Goal: Information Seeking & Learning: Find specific fact

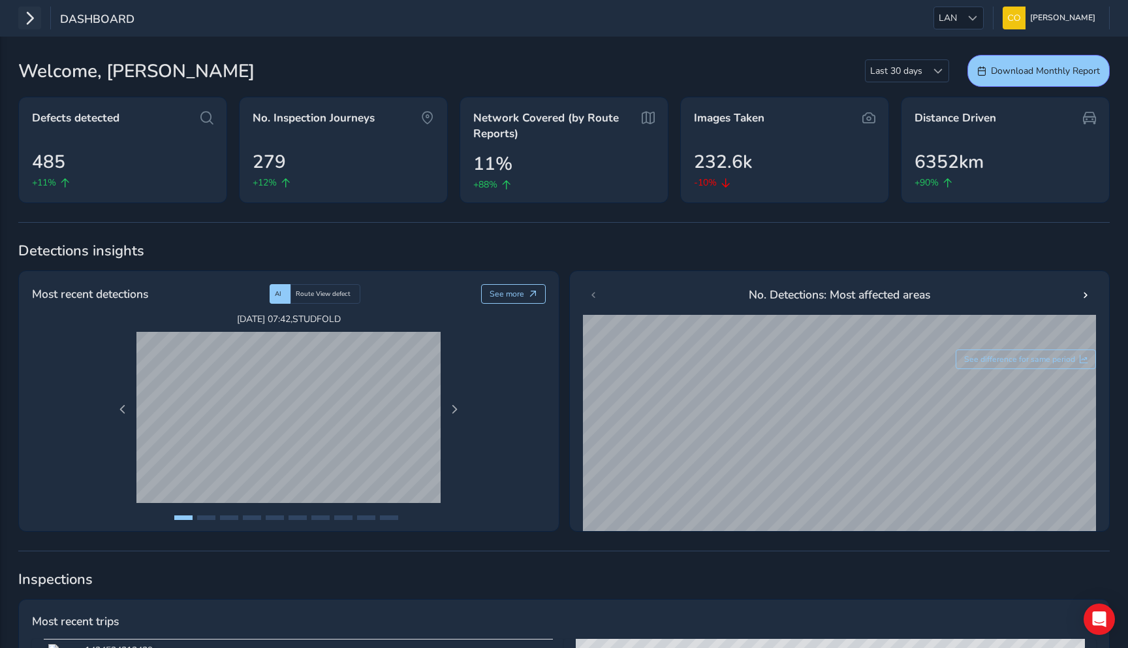
click at [31, 26] on icon "button" at bounding box center [30, 18] width 14 height 23
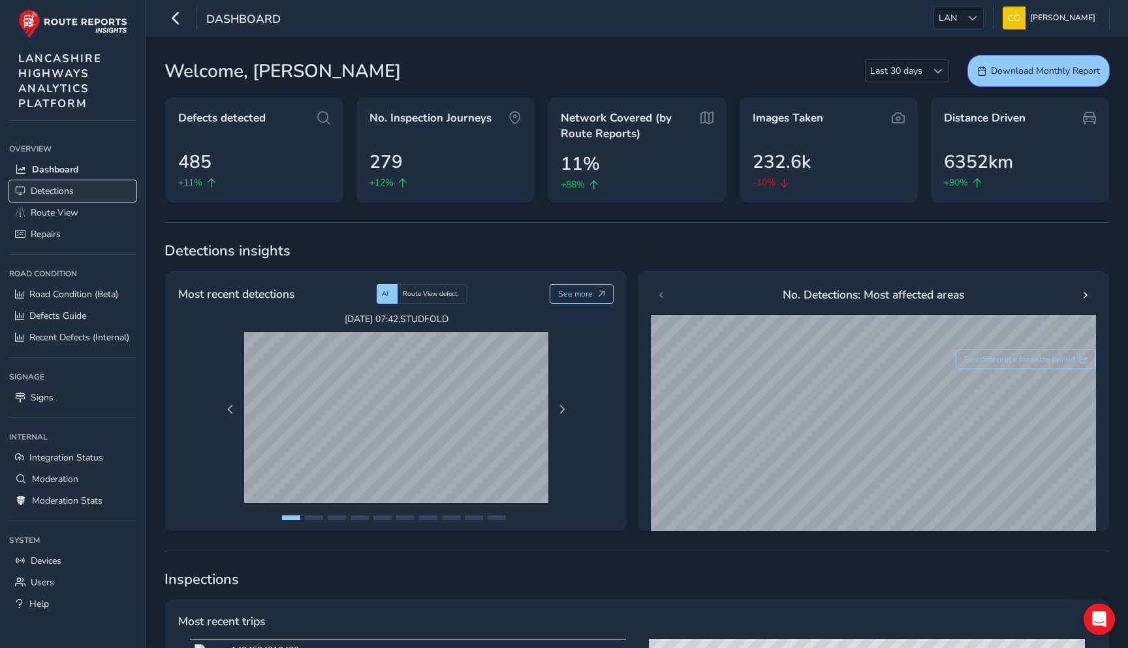
click at [92, 194] on link "Detections" at bounding box center [72, 191] width 127 height 22
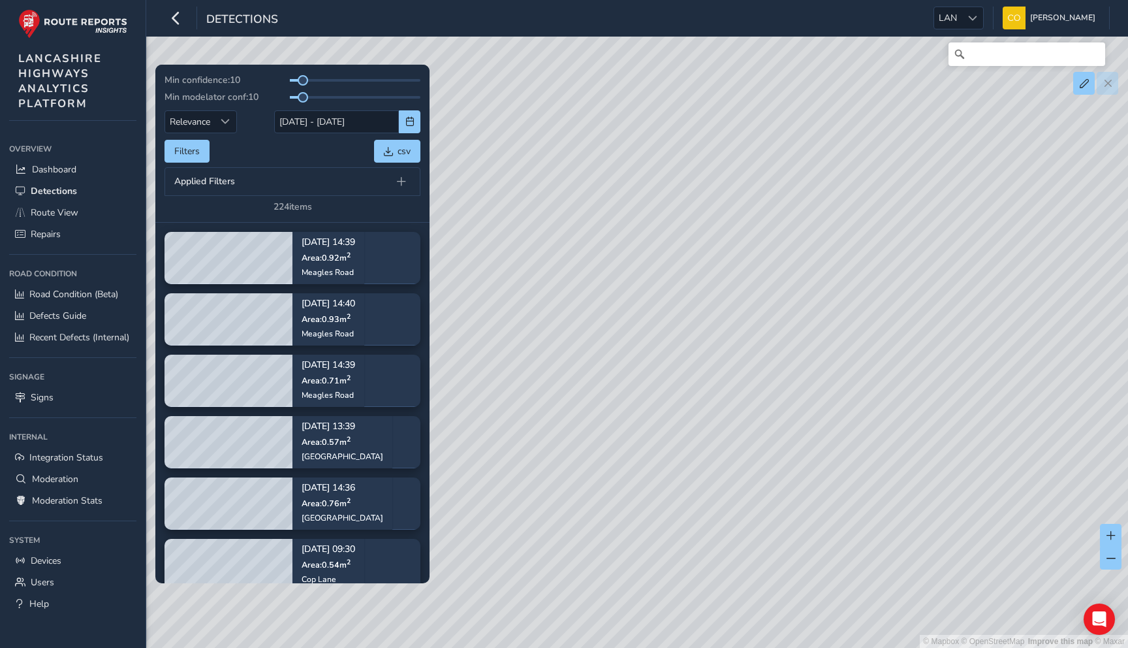
click at [314, 138] on div "Min confidence: 10 Min modelator conf: 10 Relevance Relevance [DATE] - [DATE] F…" at bounding box center [293, 143] width 256 height 139
click at [336, 134] on div "Min confidence: 10 Min modelator conf: 10 Relevance Relevance [DATE] - [DATE] F…" at bounding box center [293, 143] width 256 height 139
click at [349, 124] on input "[DATE] - [DATE]" at bounding box center [336, 121] width 125 height 23
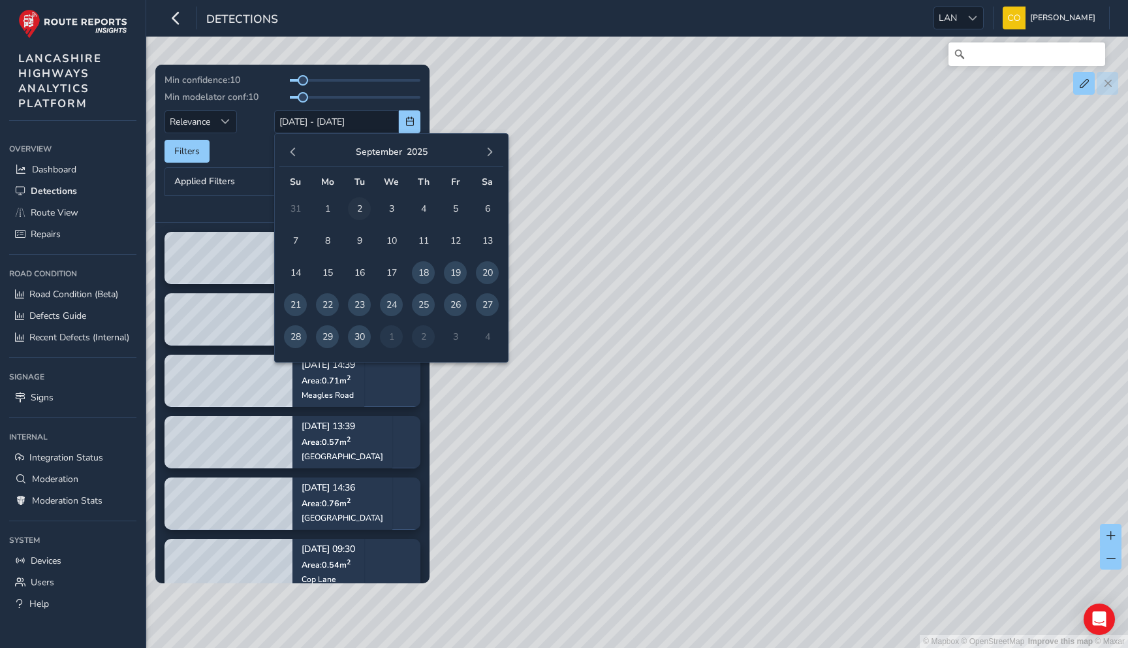
click at [354, 206] on span "2" at bounding box center [359, 208] width 23 height 23
type input "[DATE]"
click at [354, 206] on span "2" at bounding box center [359, 208] width 23 height 23
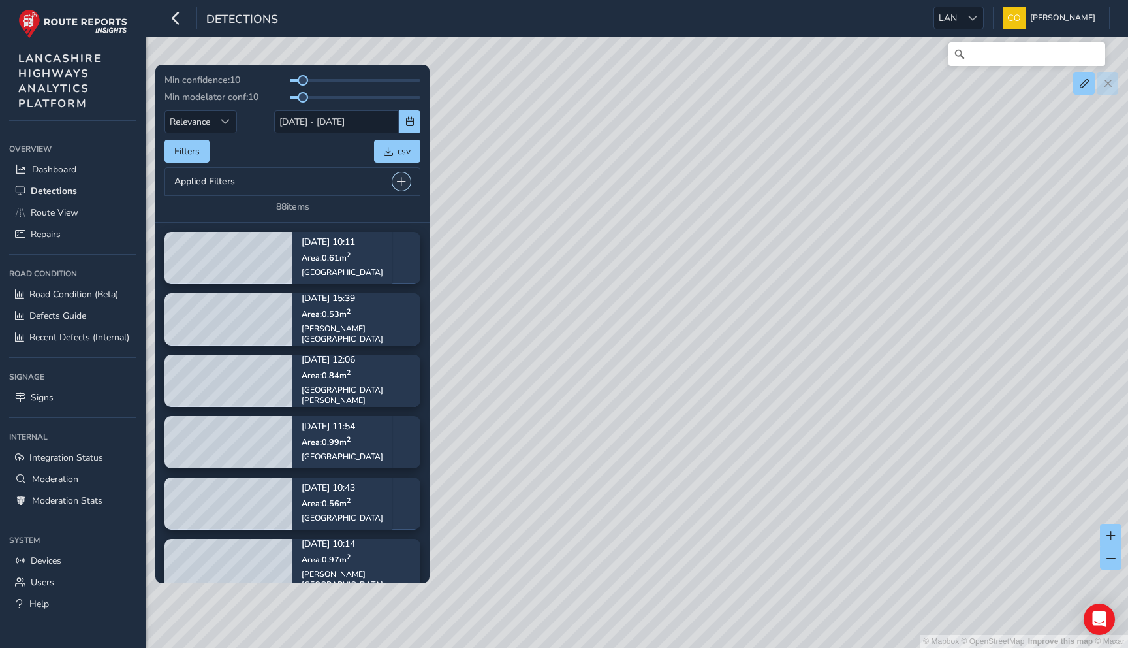
click at [394, 182] on button at bounding box center [401, 181] width 18 height 18
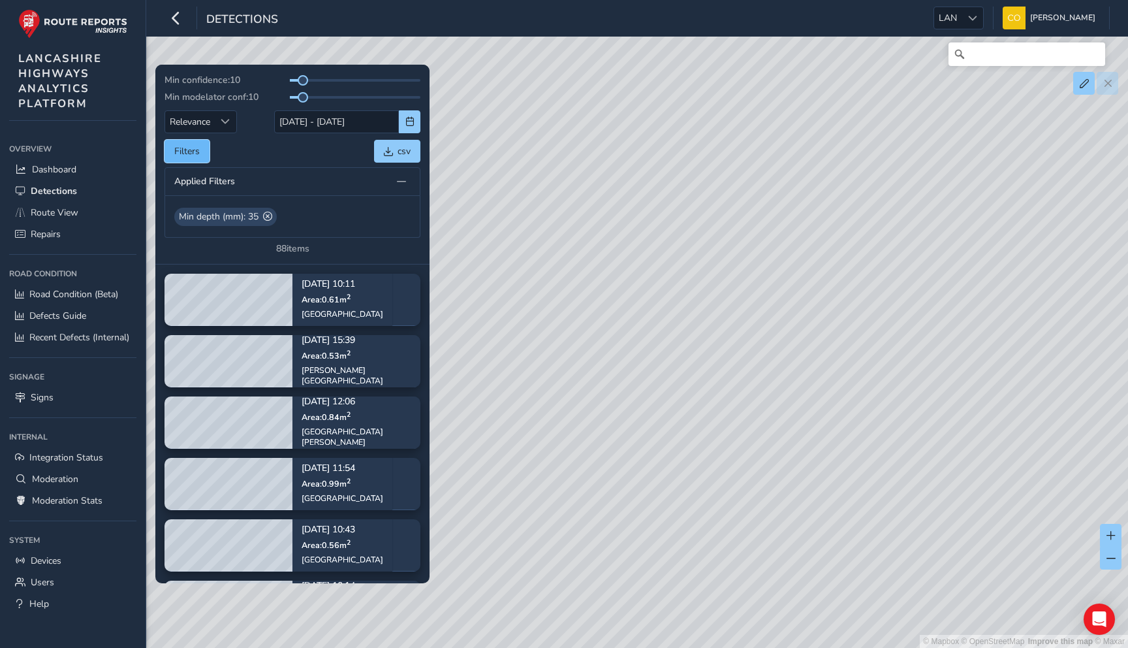
click at [204, 157] on button "Filters" at bounding box center [187, 151] width 45 height 23
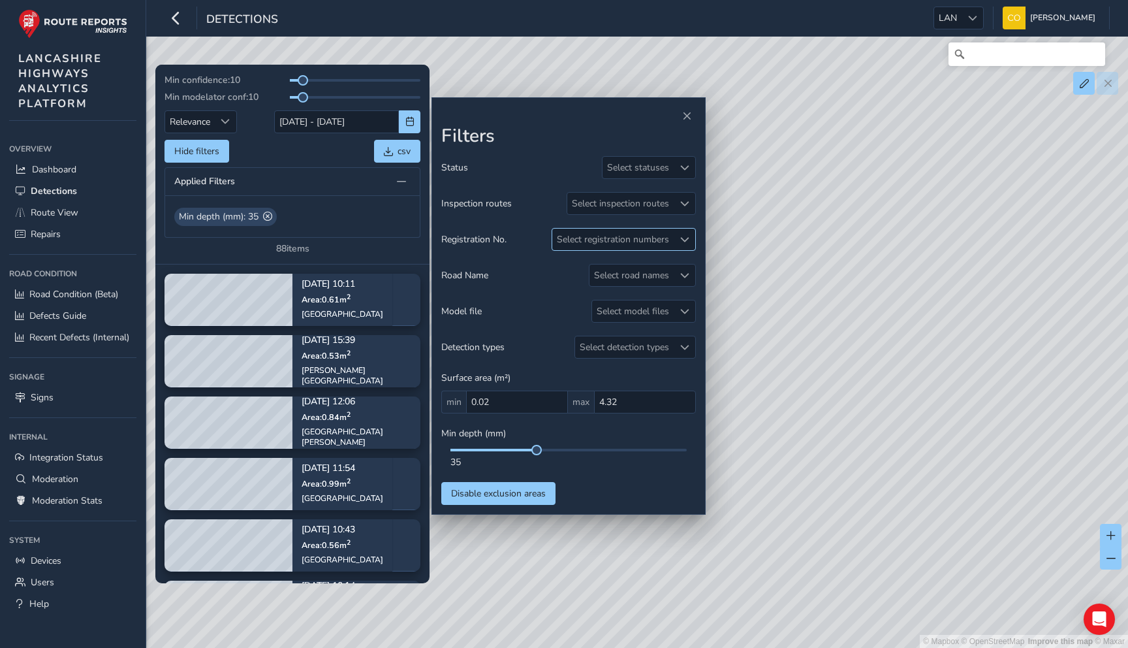
click at [556, 245] on div "Select registration numbers" at bounding box center [612, 240] width 121 height 22
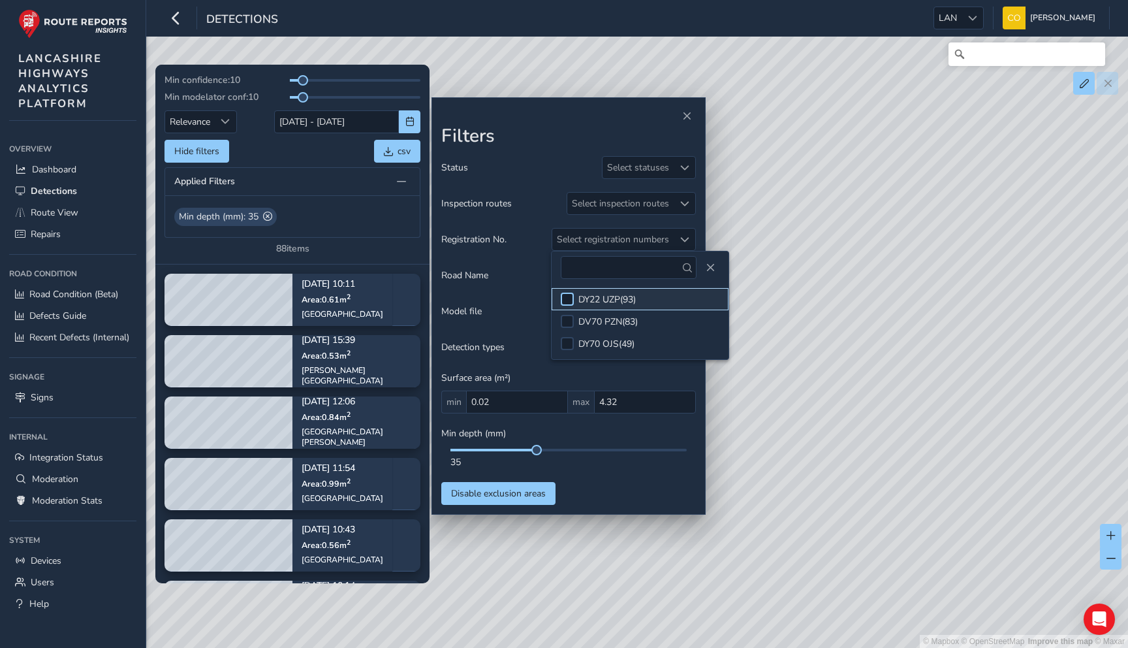
click at [556, 298] on div at bounding box center [567, 299] width 13 height 13
click at [513, 268] on div "Road Name Select road names" at bounding box center [568, 275] width 255 height 23
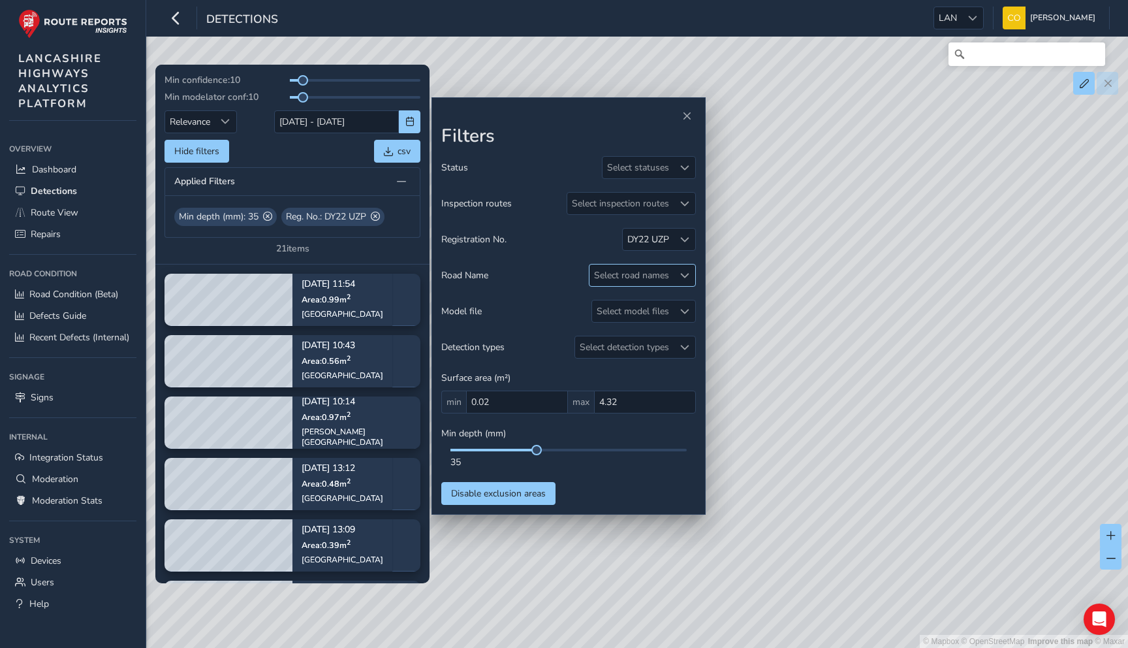
click at [556, 282] on div "Select road names" at bounding box center [632, 275] width 84 height 22
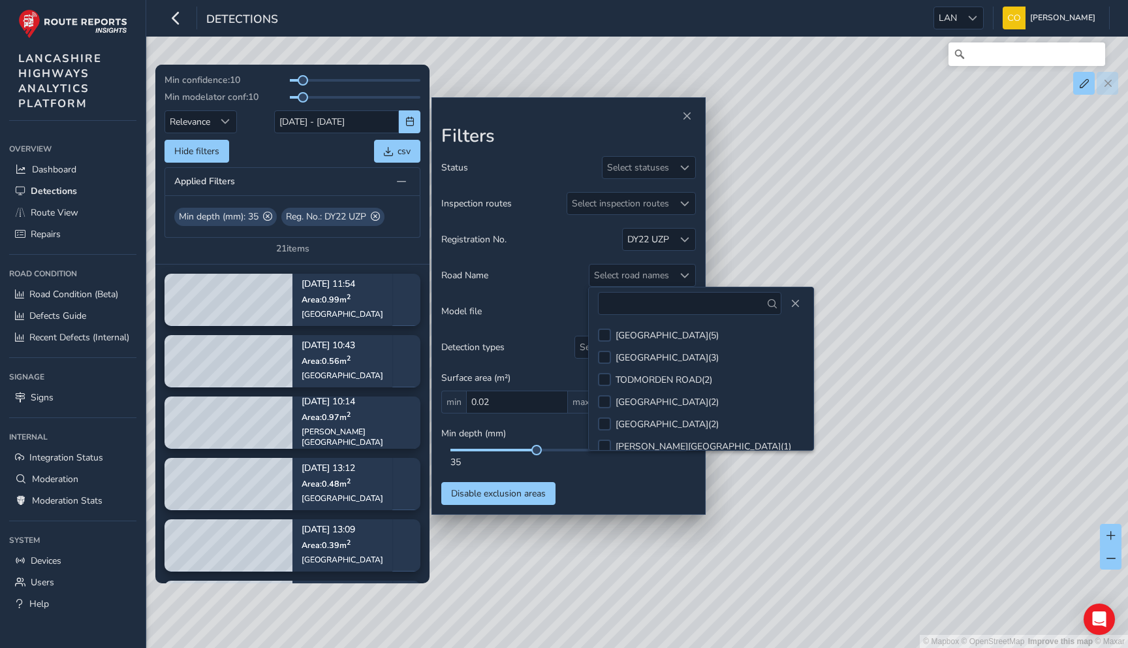
click at [541, 242] on div "Registration No. DY22 UZP" at bounding box center [568, 239] width 255 height 23
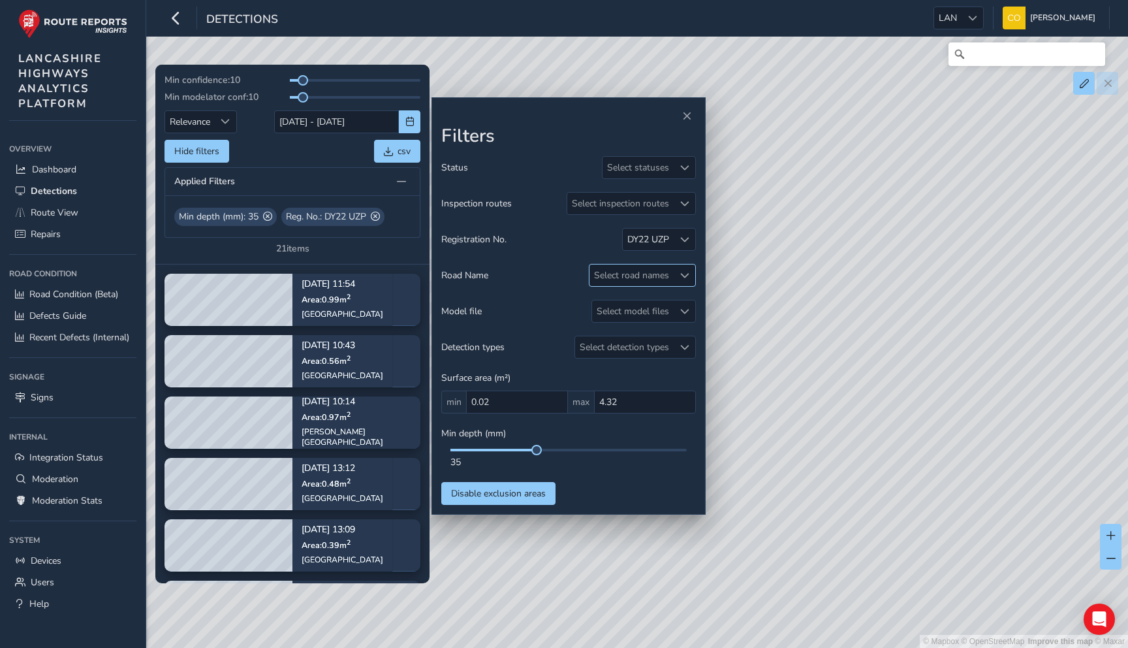
click at [556, 274] on div "Select road names" at bounding box center [632, 275] width 84 height 22
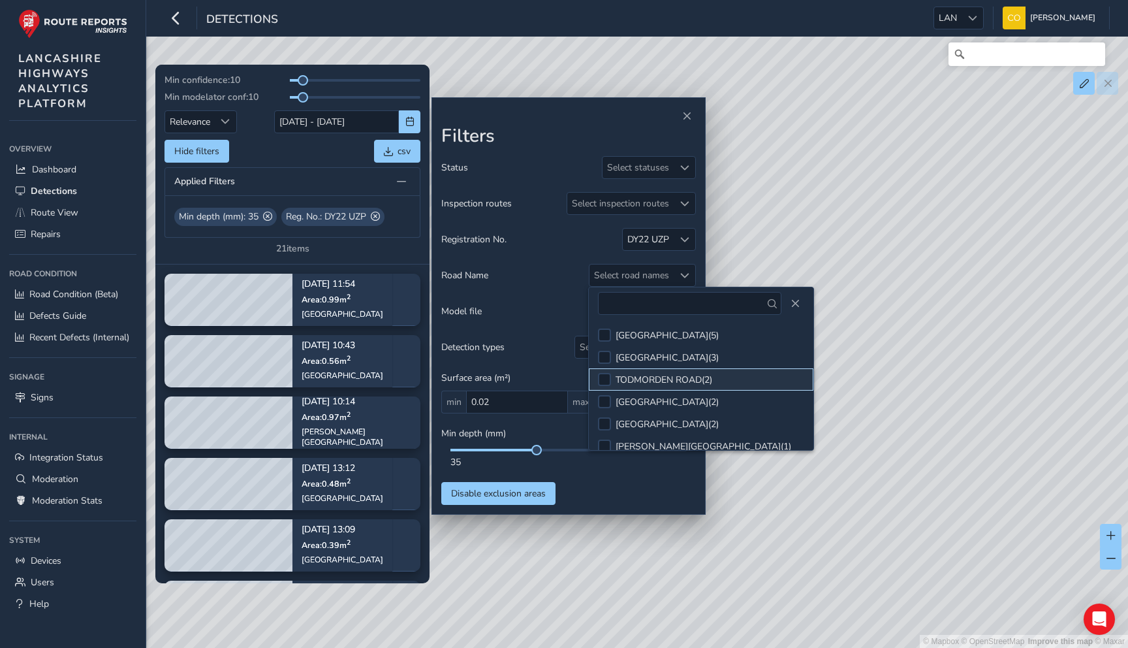
click at [556, 374] on div "TODMORDEN ROAD ( 2 )" at bounding box center [664, 380] width 97 height 12
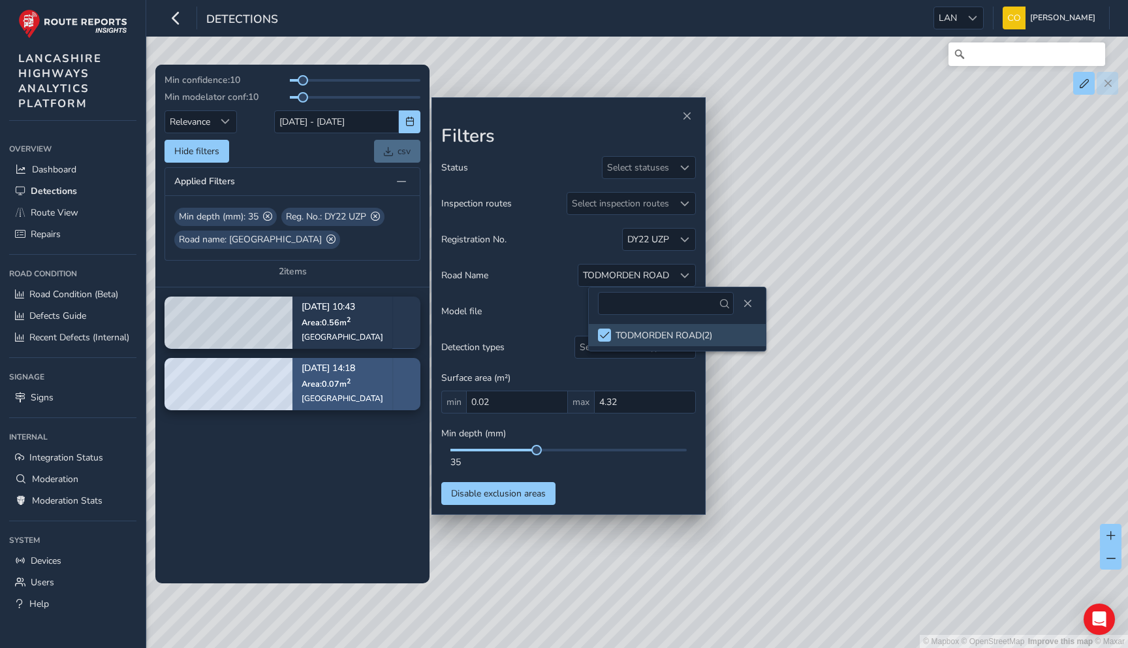
click at [375, 381] on div "[DATE] 14:18 Area: 0.07 m [STREET_ADDRESS]" at bounding box center [343, 384] width 100 height 76
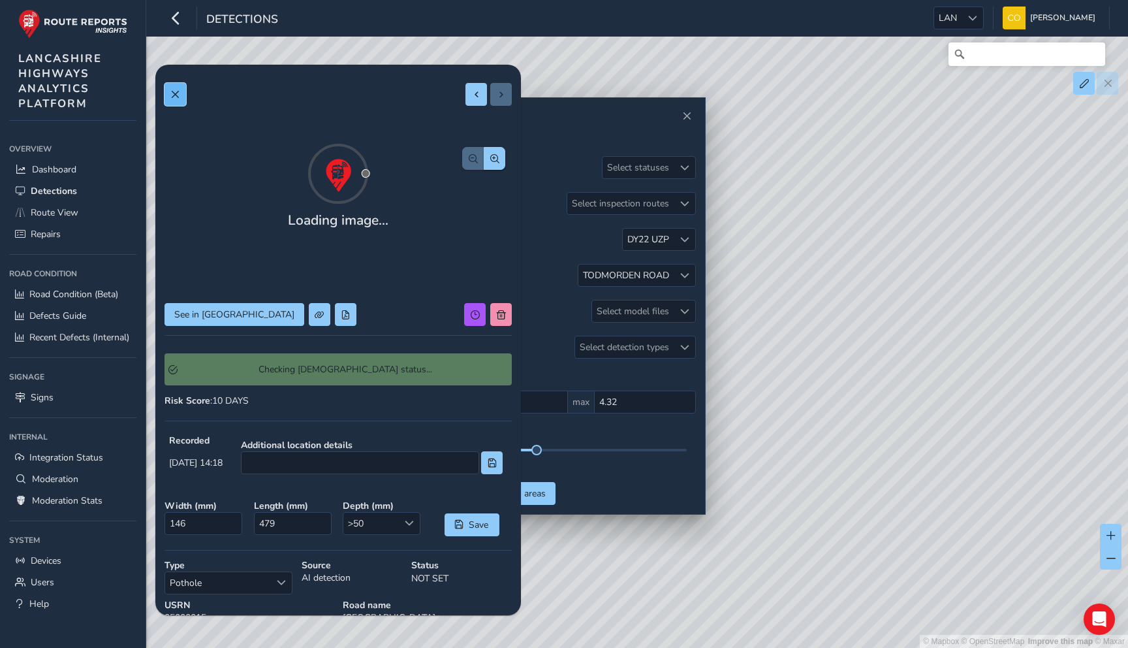
click at [178, 94] on span at bounding box center [174, 94] width 9 height 9
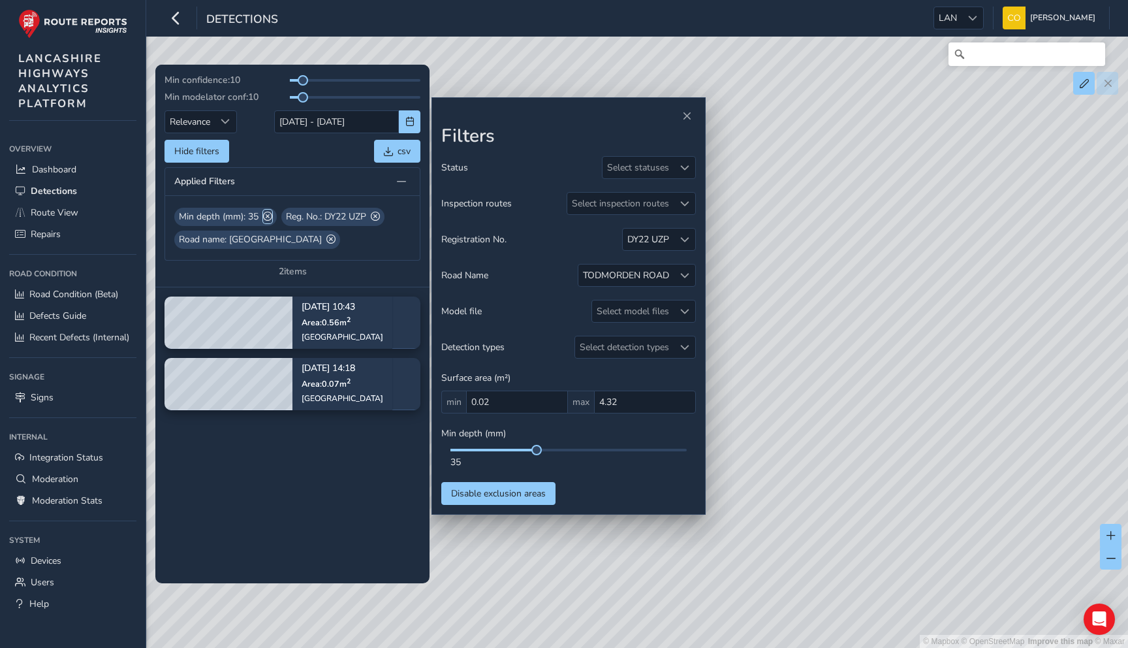
click at [270, 215] on span at bounding box center [267, 217] width 9 height 14
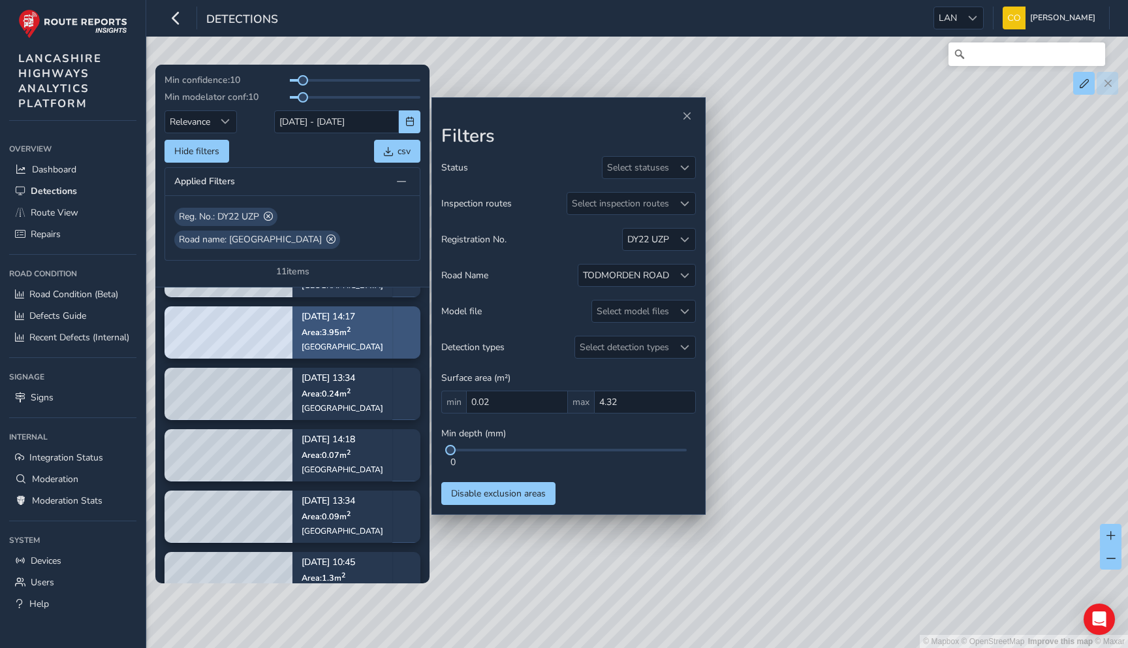
scroll to position [359, 0]
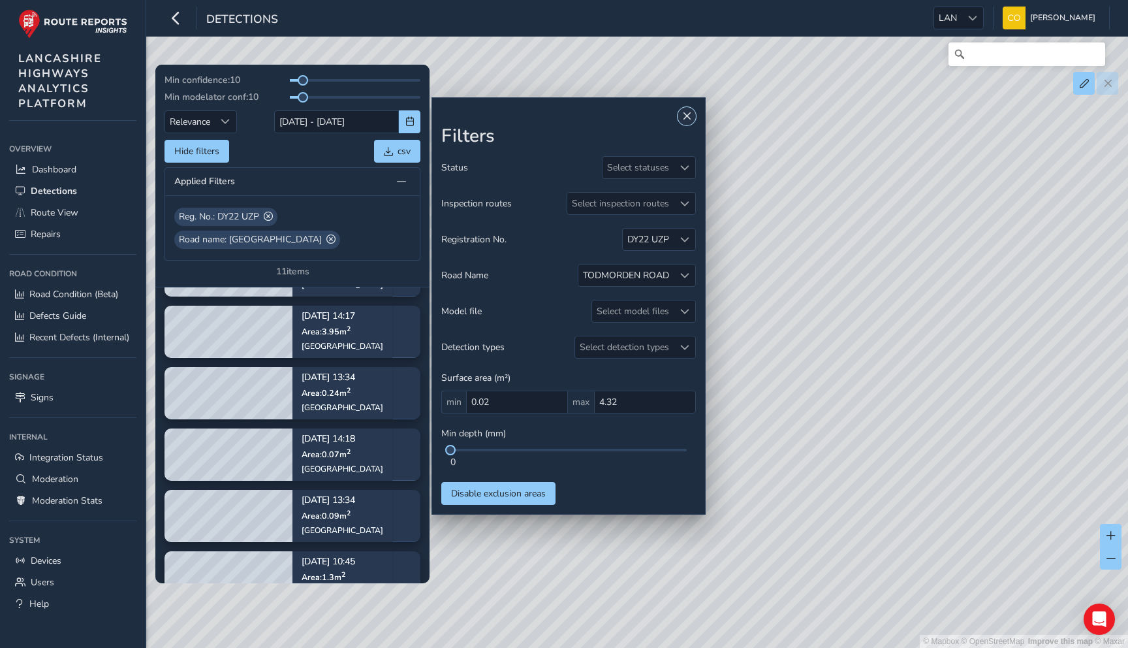
click at [556, 120] on span "Close" at bounding box center [686, 116] width 9 height 9
